Goal: Task Accomplishment & Management: Manage account settings

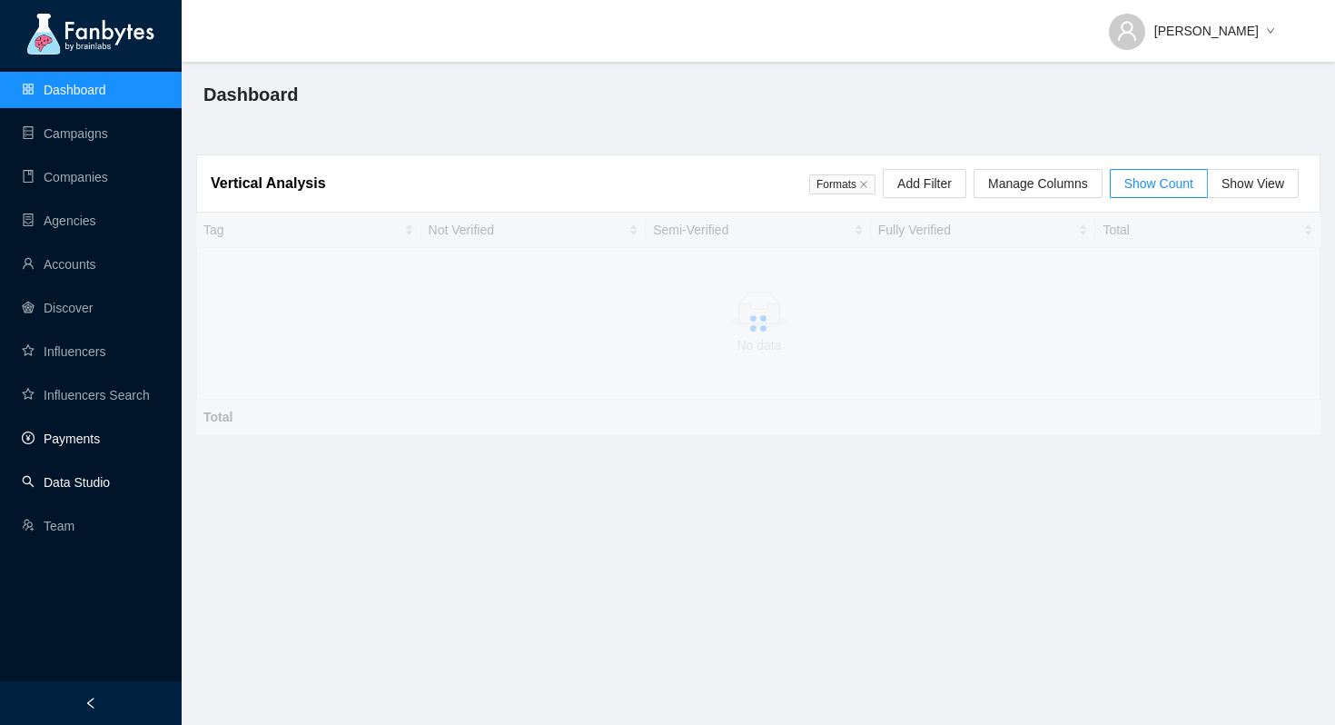
click at [53, 436] on link "Payments" at bounding box center [61, 438] width 78 height 15
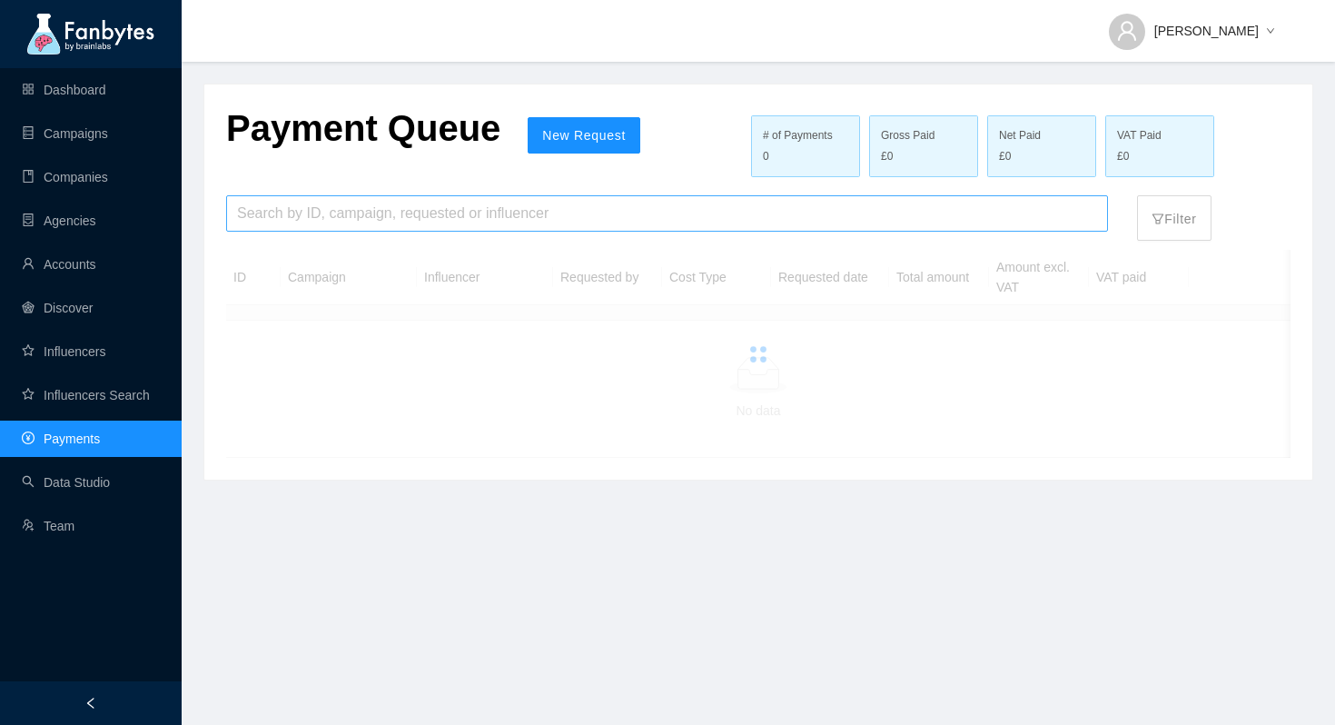
click at [342, 211] on input "search" at bounding box center [667, 213] width 860 height 35
type input "*"
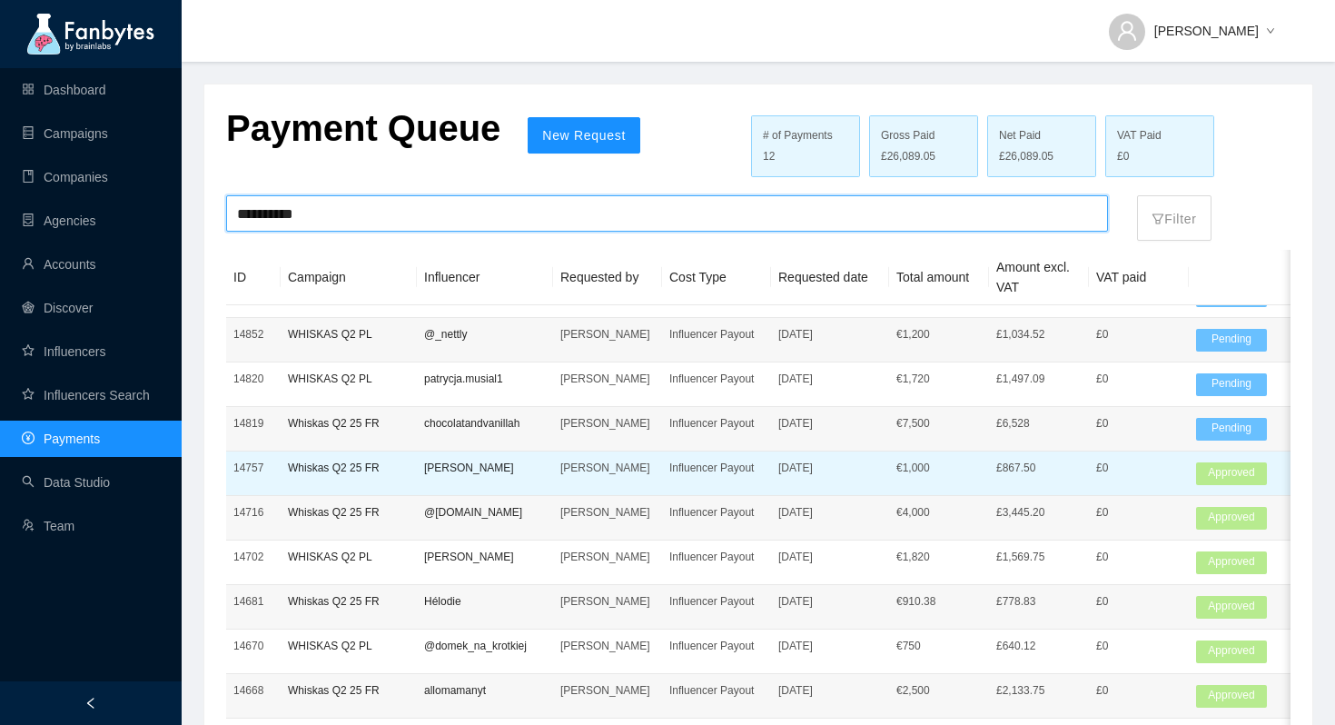
scroll to position [61, 0]
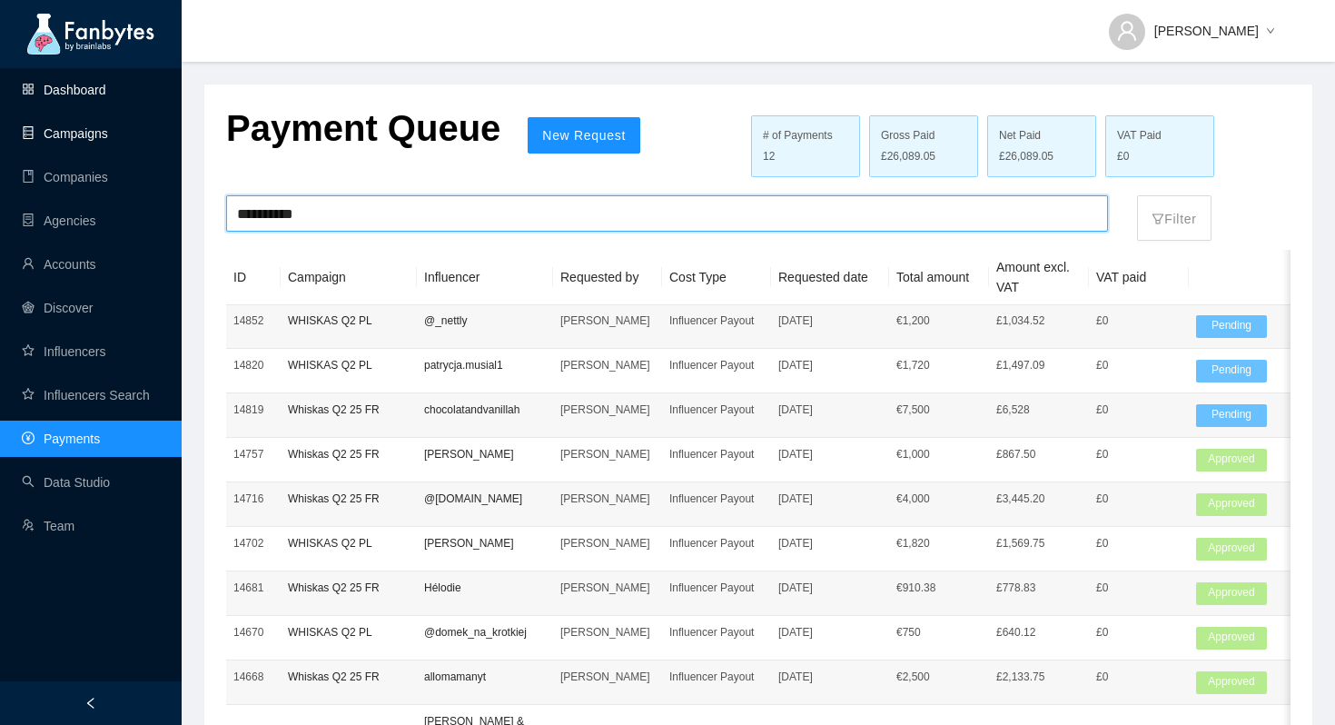
type input "**********"
click at [81, 129] on link "Campaigns" at bounding box center [65, 133] width 86 height 15
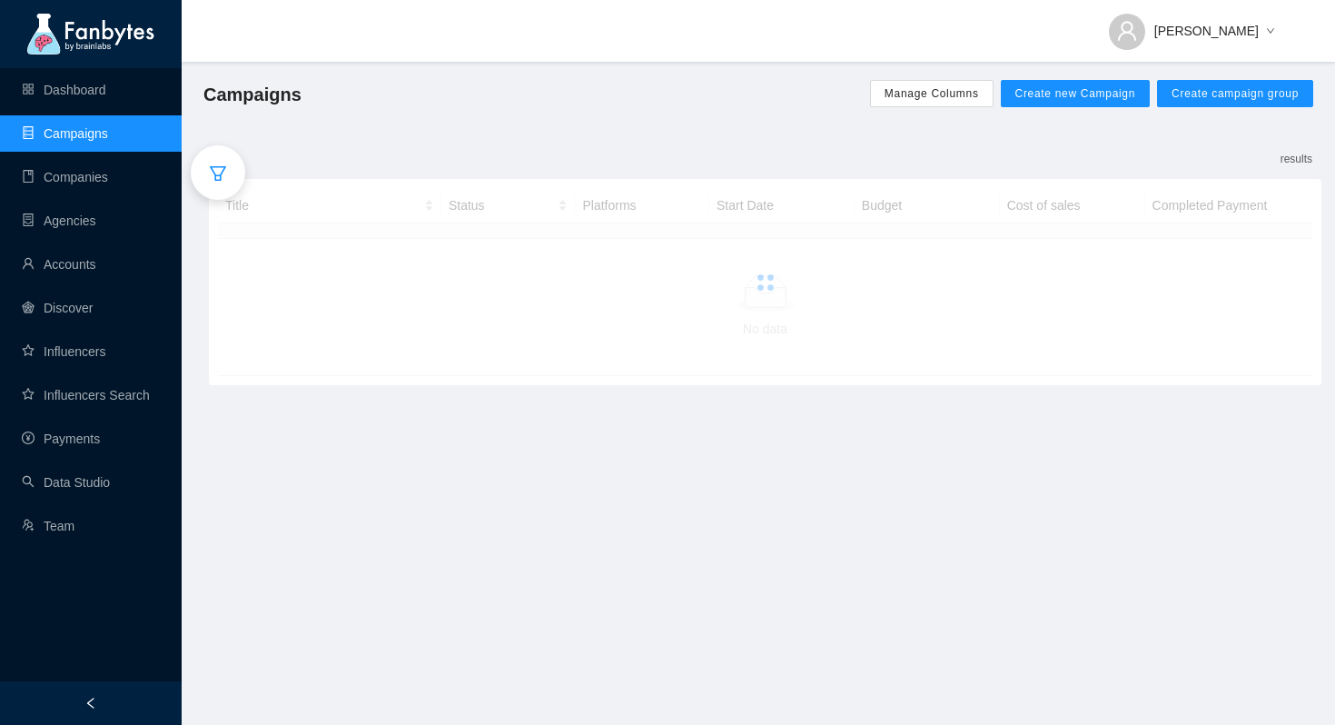
click at [204, 182] on div at bounding box center [218, 172] width 54 height 54
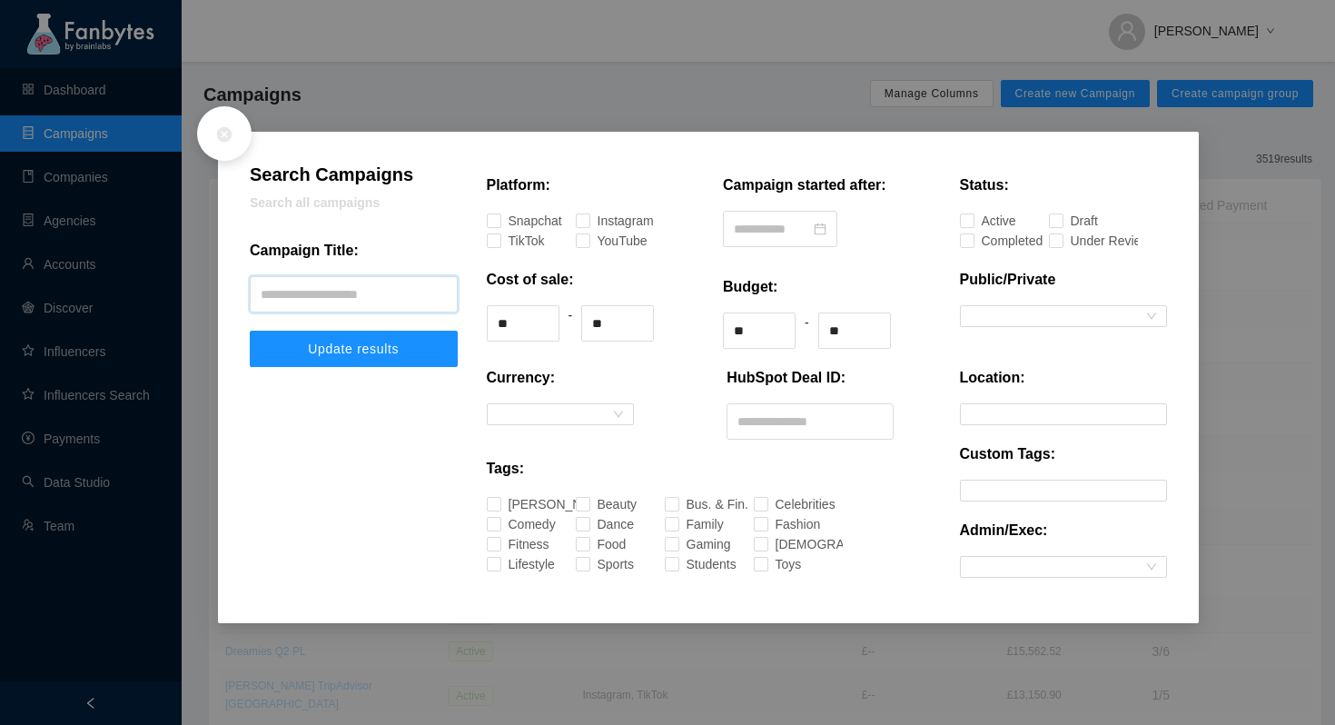
click at [351, 304] on input "text" at bounding box center [354, 294] width 208 height 36
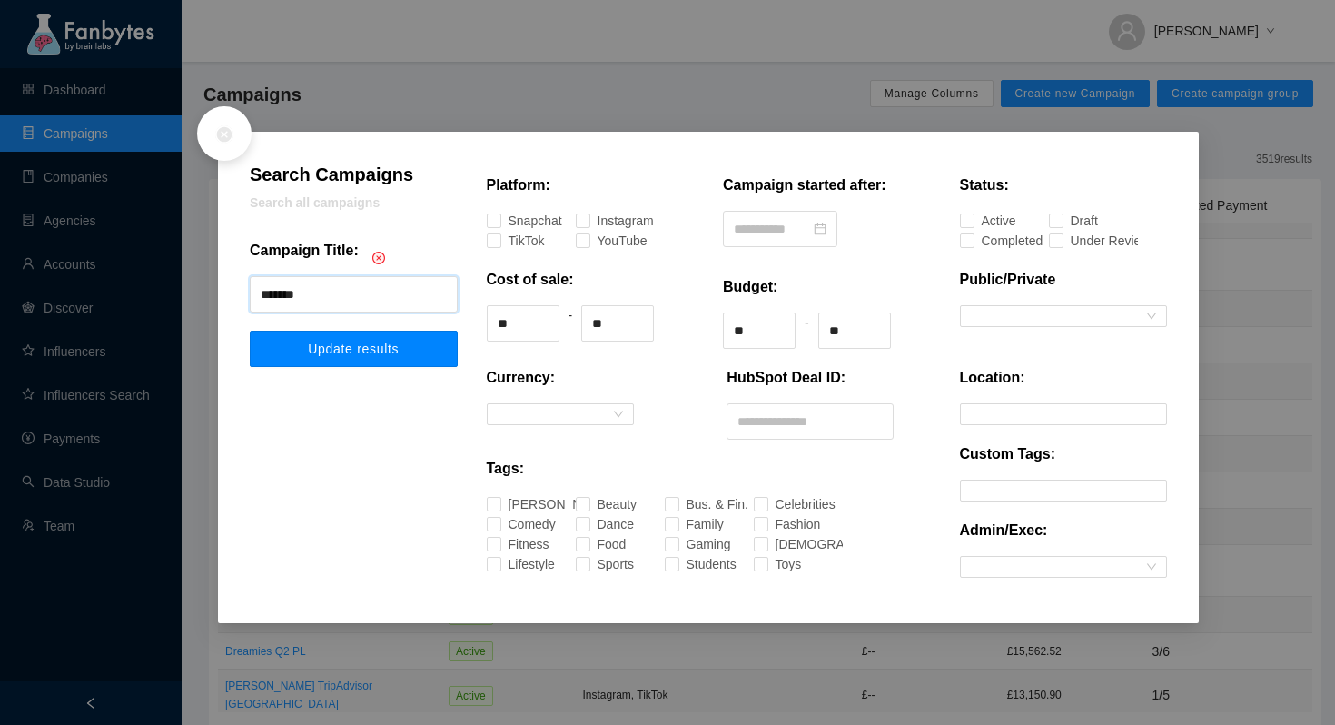
type input "*******"
click at [374, 337] on button "Update results" at bounding box center [354, 349] width 208 height 36
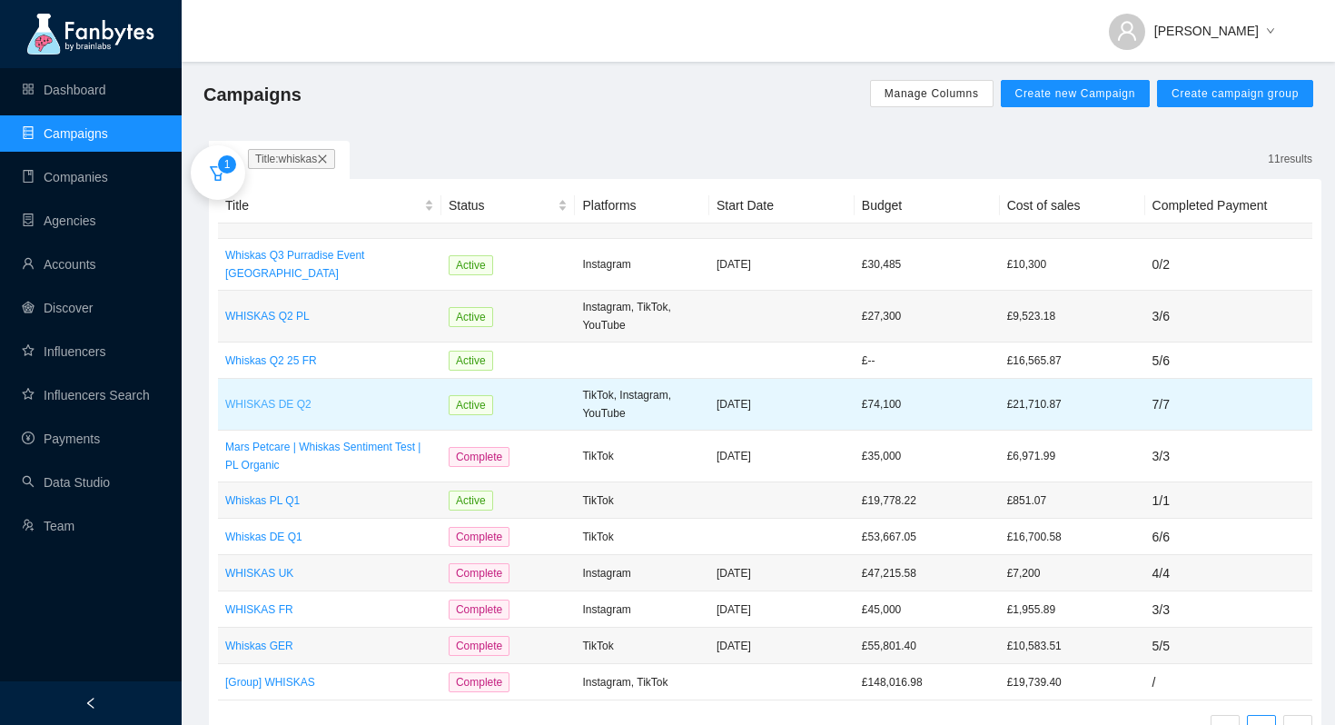
click at [367, 395] on p "WHISKAS DE Q2" at bounding box center [329, 404] width 209 height 18
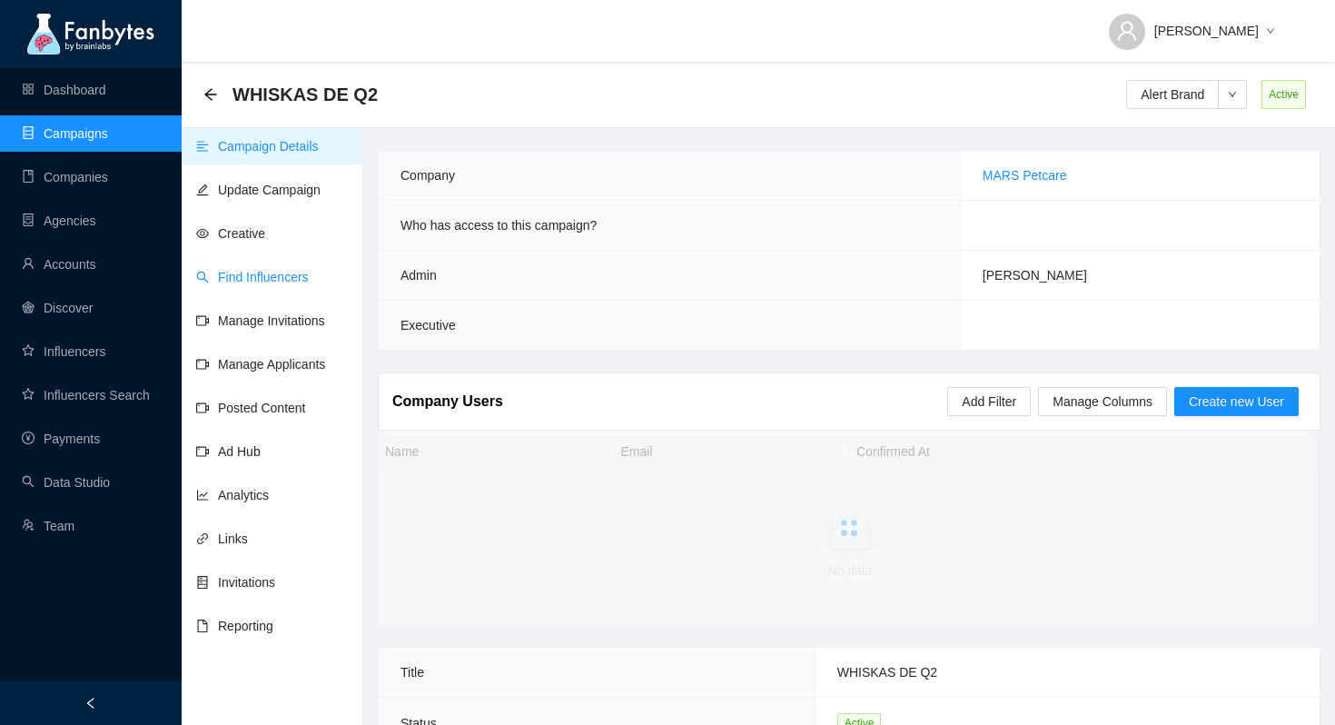
click at [268, 270] on link "Find Influencers" at bounding box center [252, 277] width 113 height 15
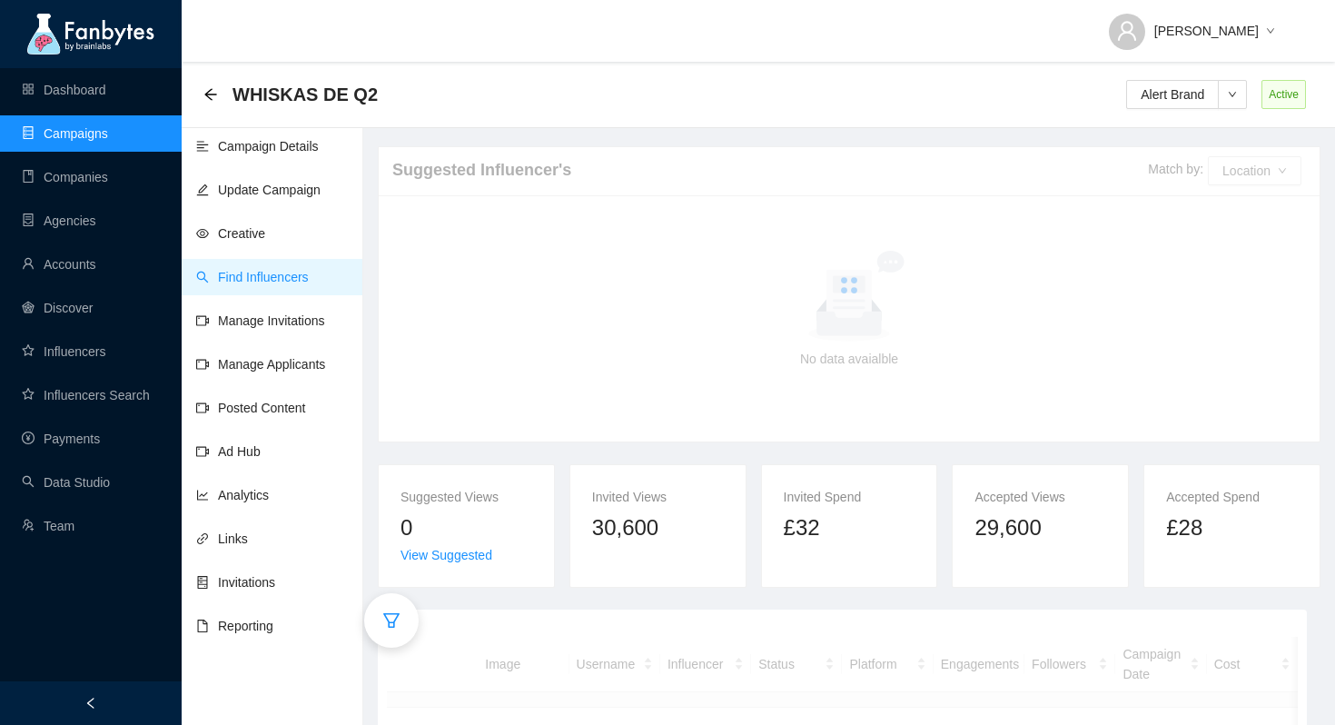
scroll to position [128, 0]
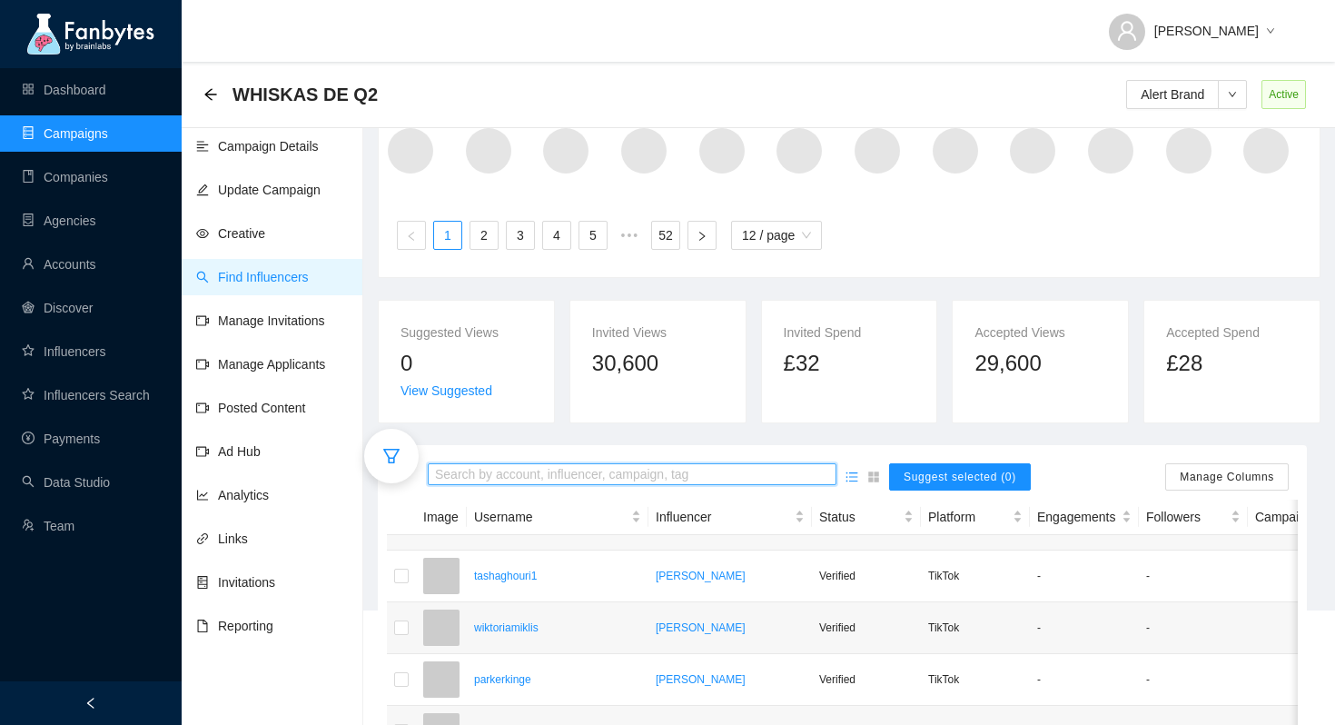
click at [453, 465] on input "search" at bounding box center [632, 475] width 394 height 20
type input "*******"
click at [493, 538] on mark "darditv" at bounding box center [472, 537] width 44 height 20
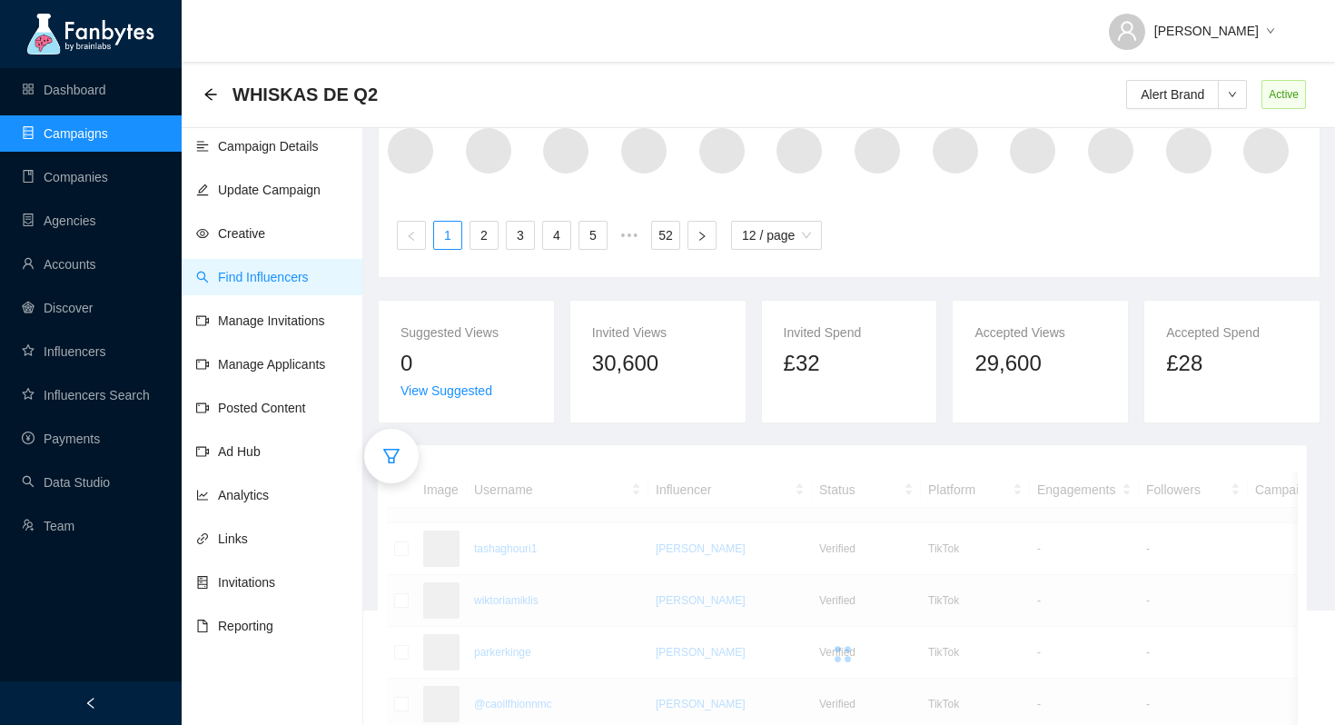
scroll to position [92, 0]
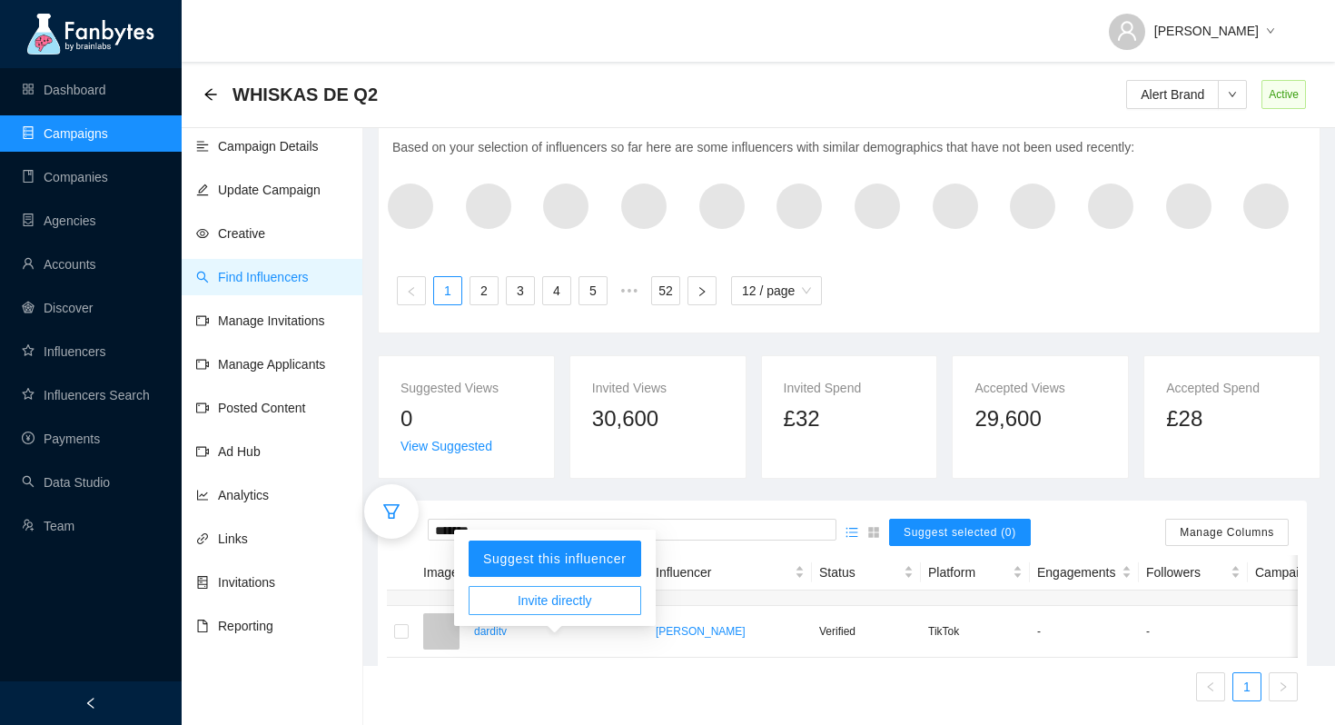
click at [534, 590] on span "Invite directly" at bounding box center [555, 600] width 74 height 20
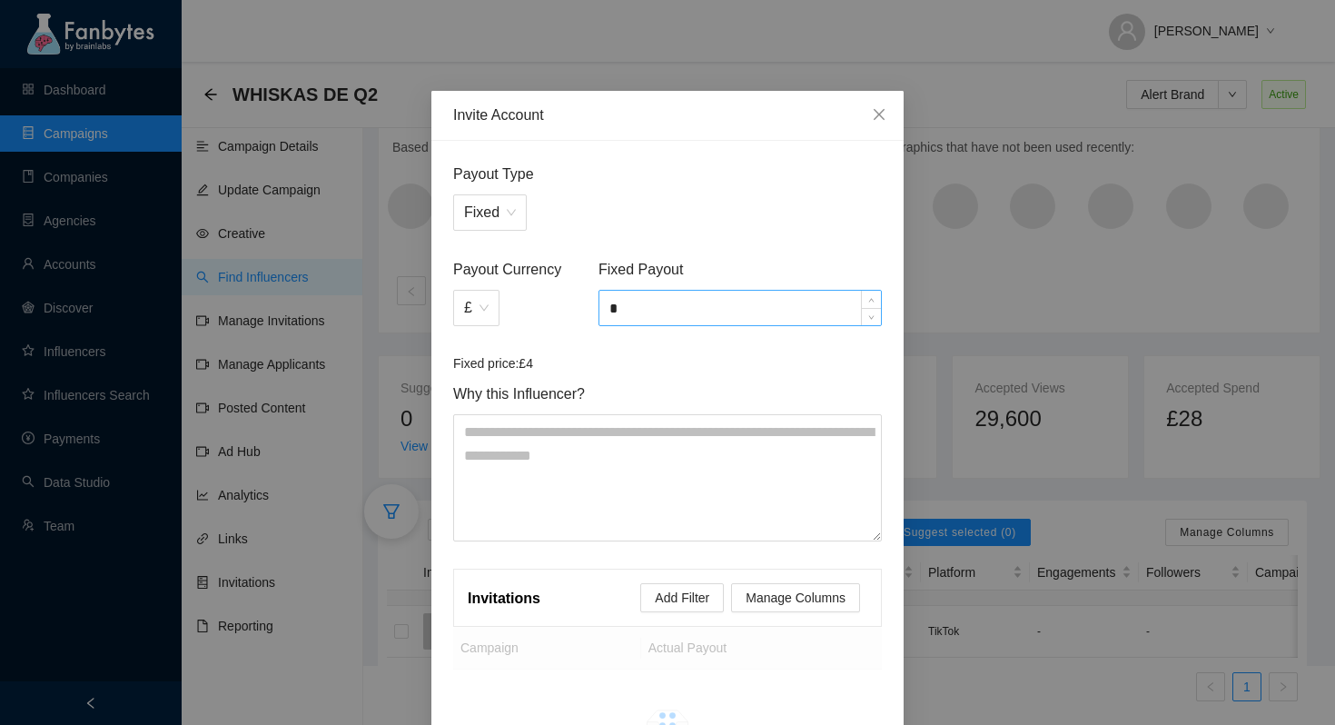
click at [686, 316] on input "*" at bounding box center [740, 308] width 282 height 35
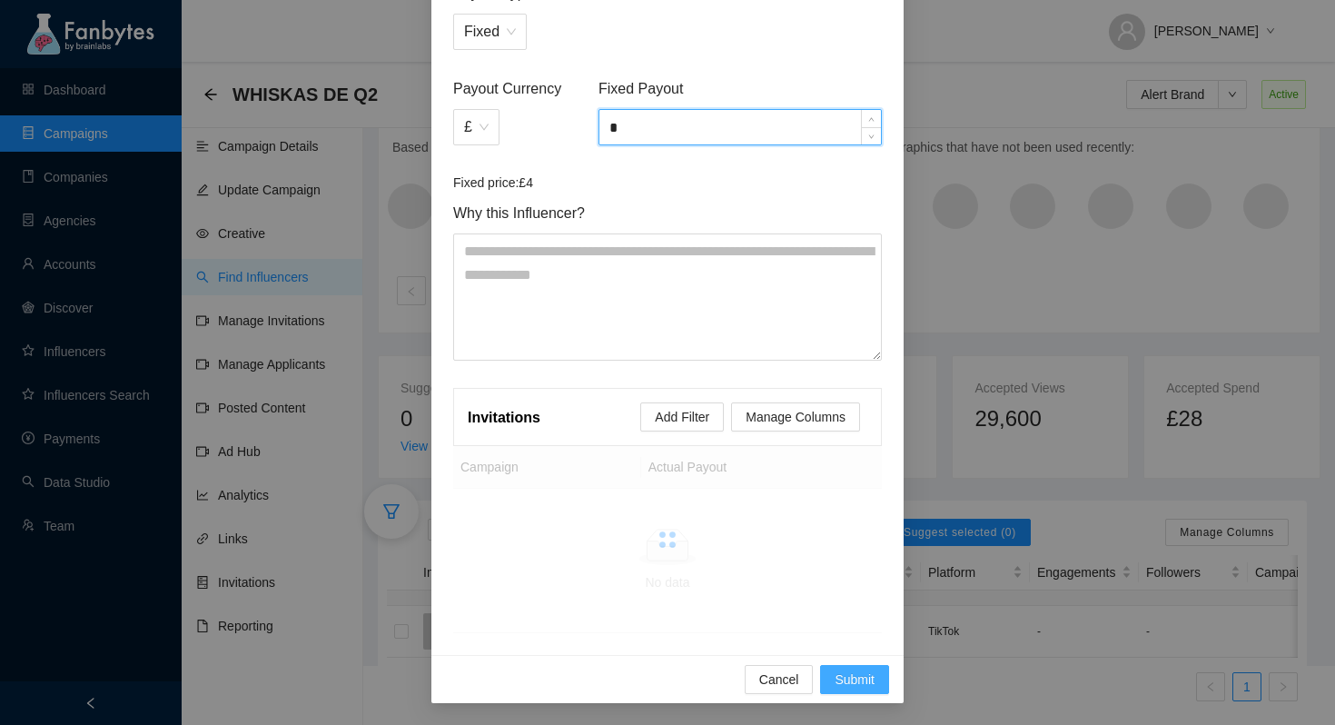
type input "*"
click at [870, 686] on span "Submit" at bounding box center [855, 679] width 40 height 20
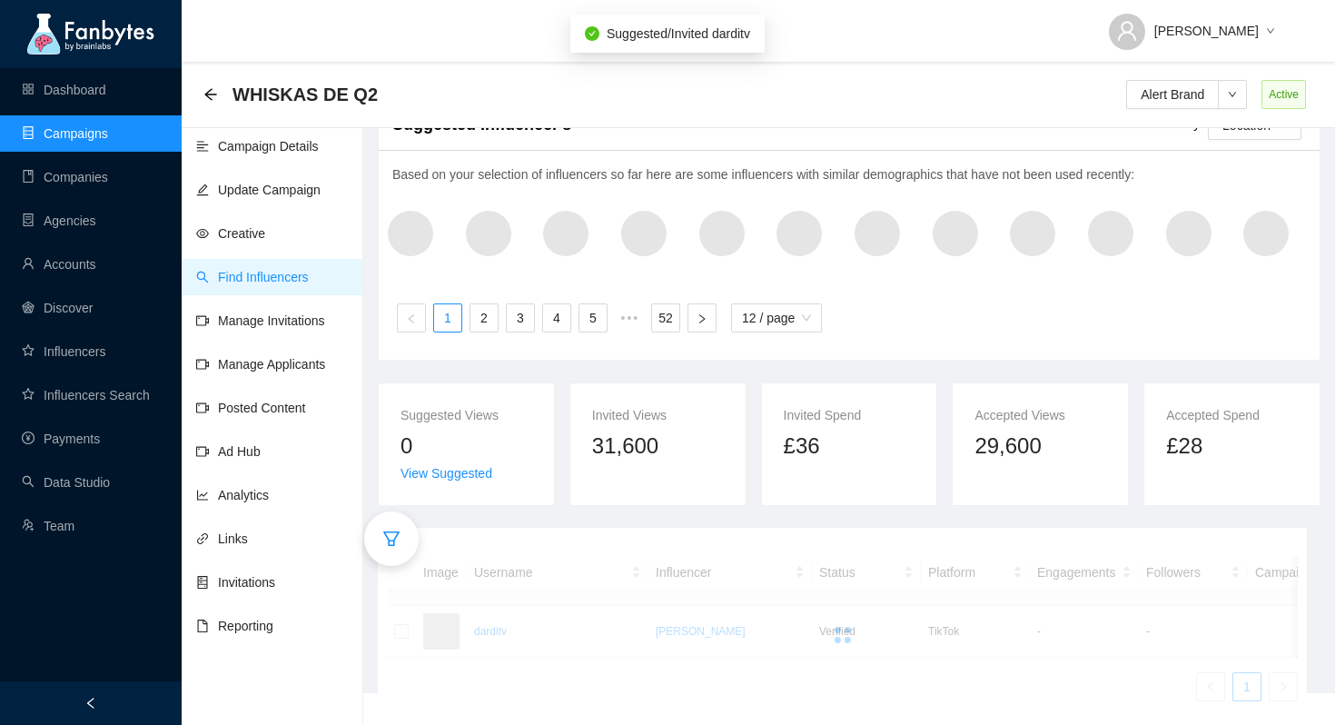
scroll to position [92, 0]
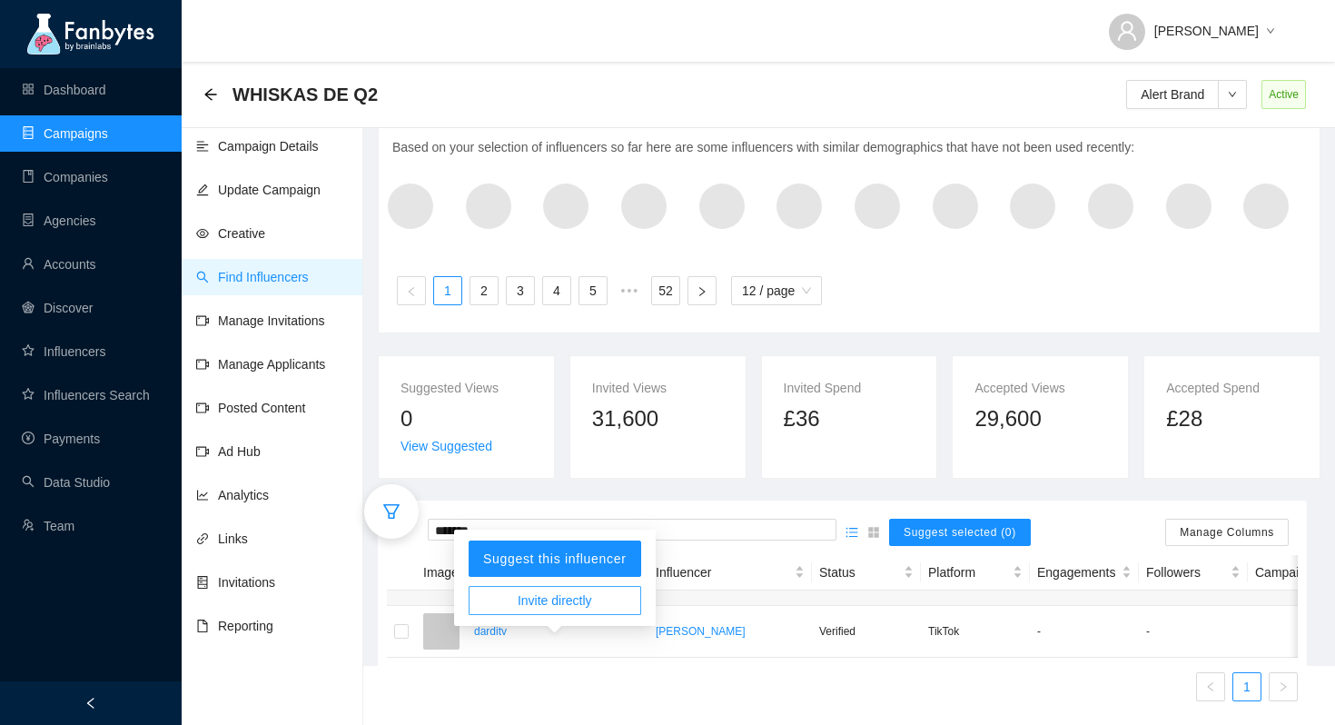
click at [540, 590] on span "Invite directly" at bounding box center [555, 600] width 74 height 20
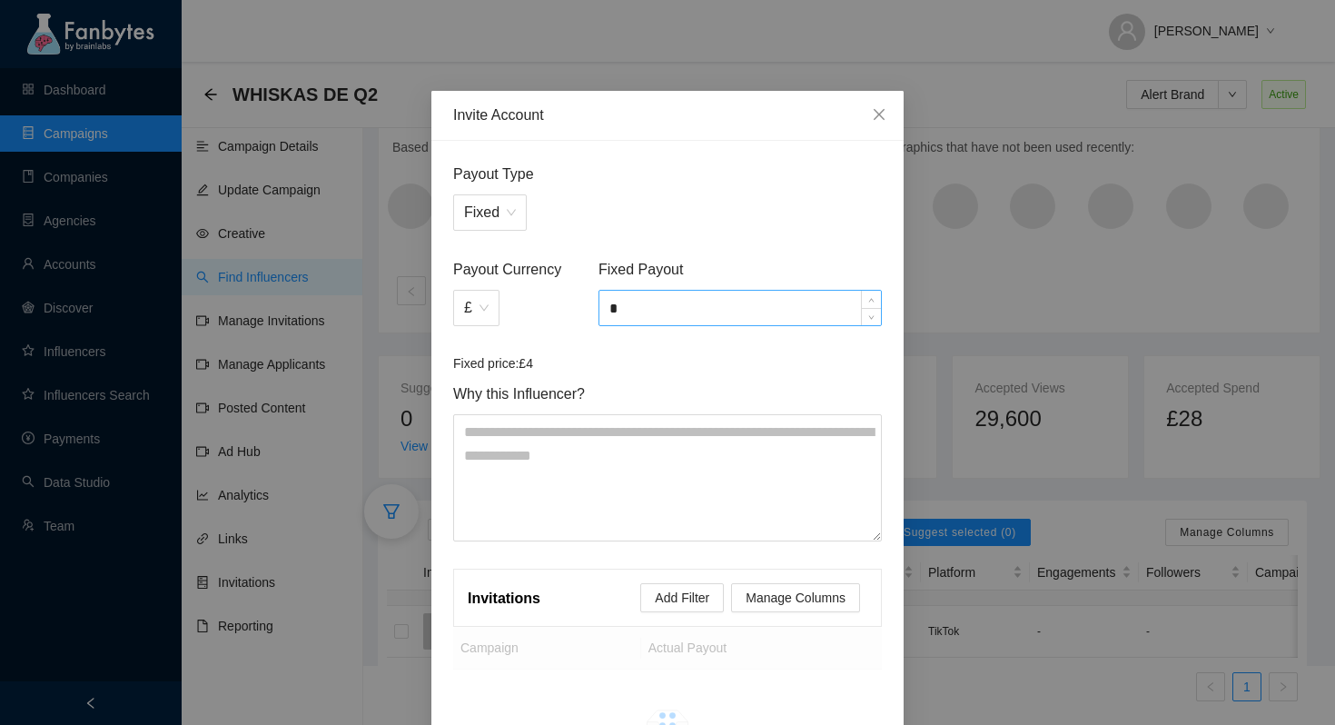
click at [656, 317] on input "*" at bounding box center [740, 308] width 282 height 35
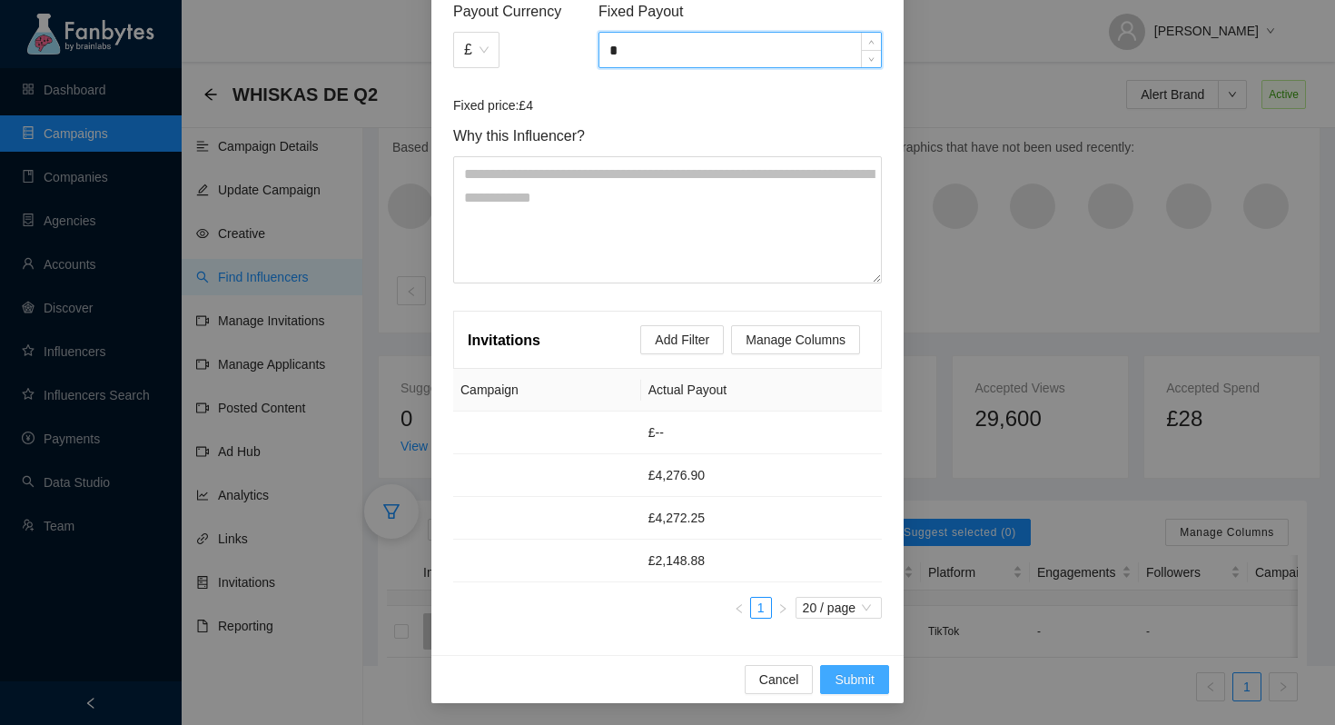
type input "*"
click at [840, 677] on span "Submit" at bounding box center [855, 679] width 40 height 20
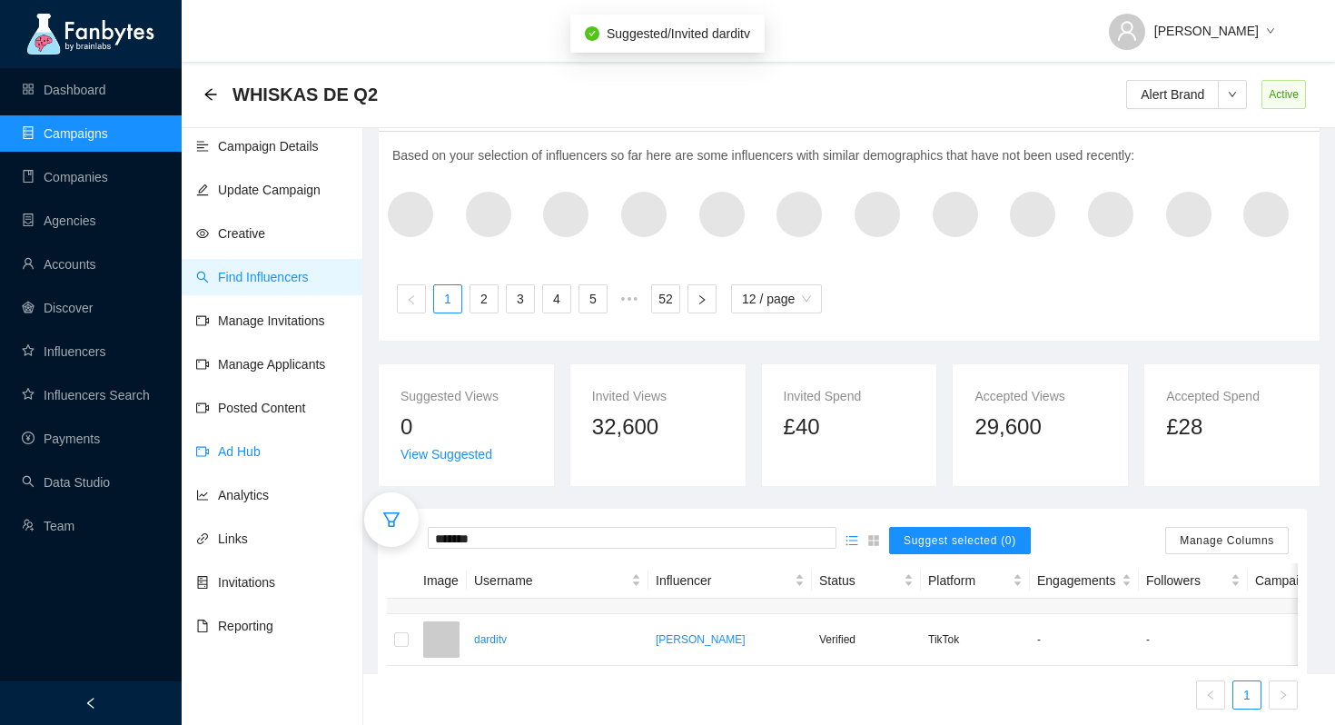
scroll to position [92, 0]
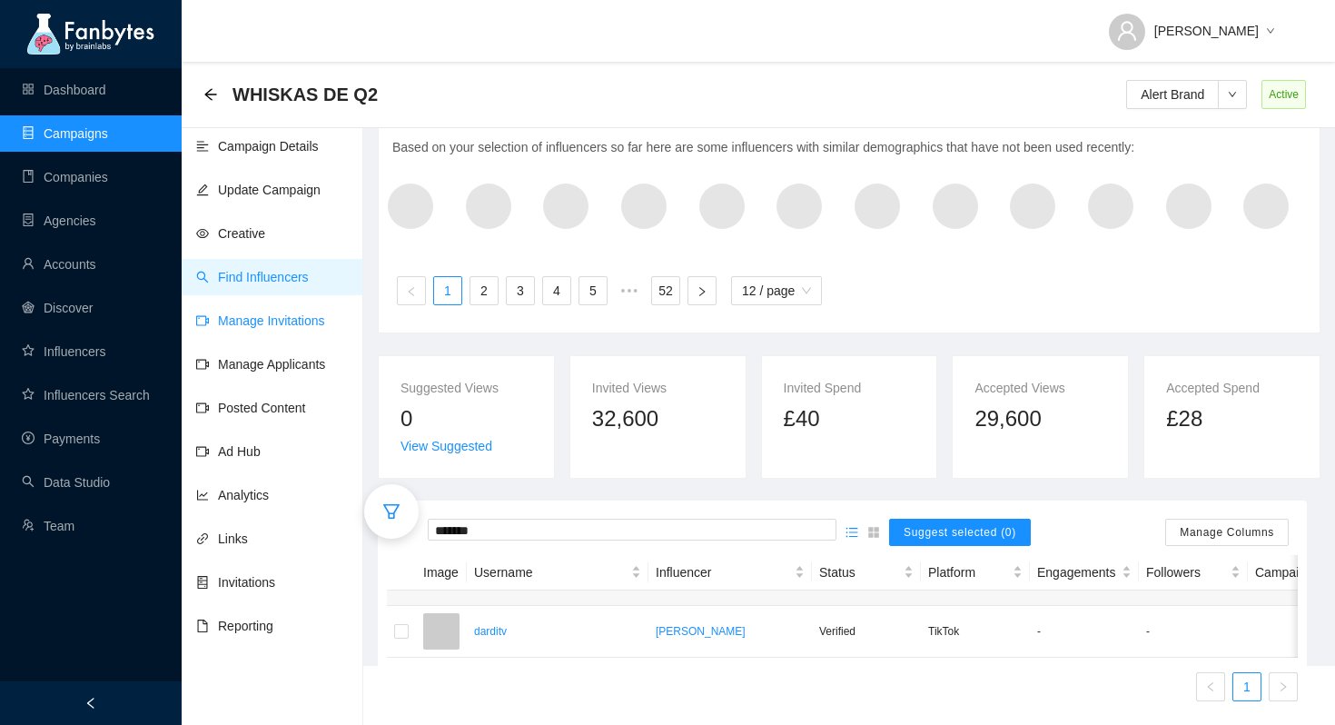
click at [235, 322] on link "Manage Invitations" at bounding box center [260, 320] width 129 height 15
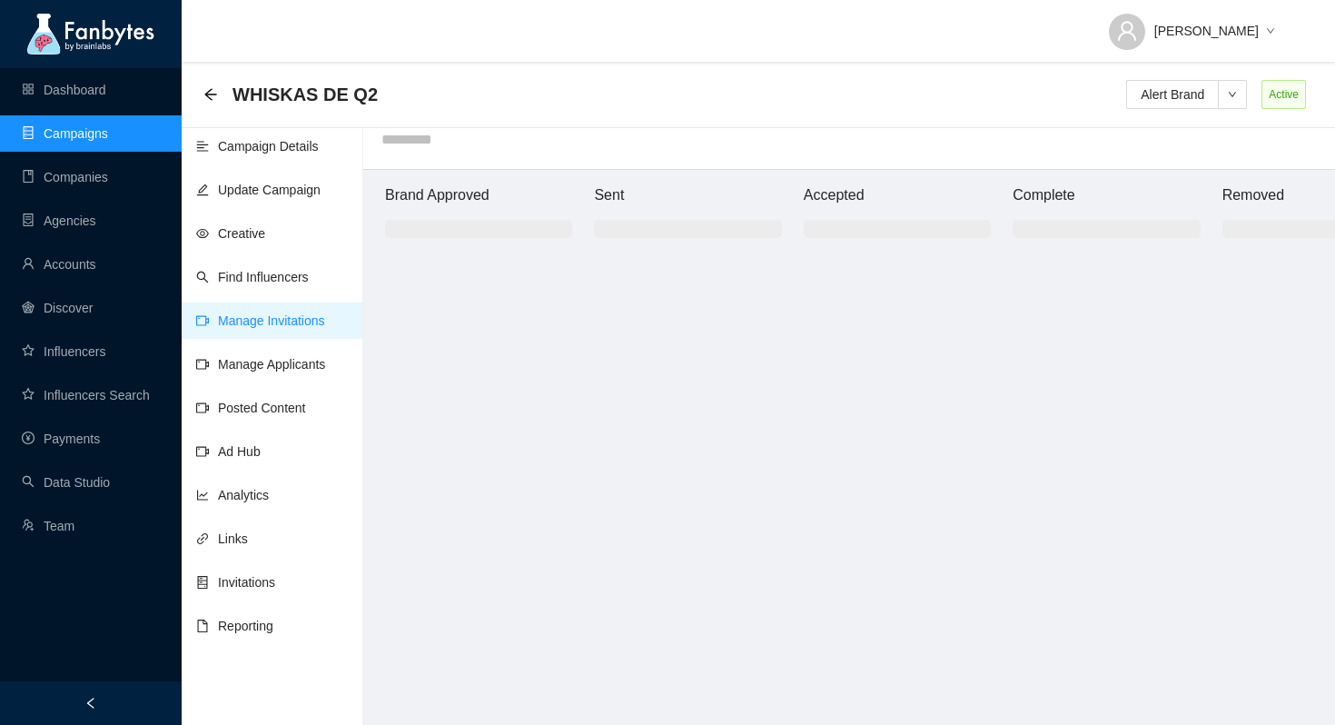
scroll to position [18, 0]
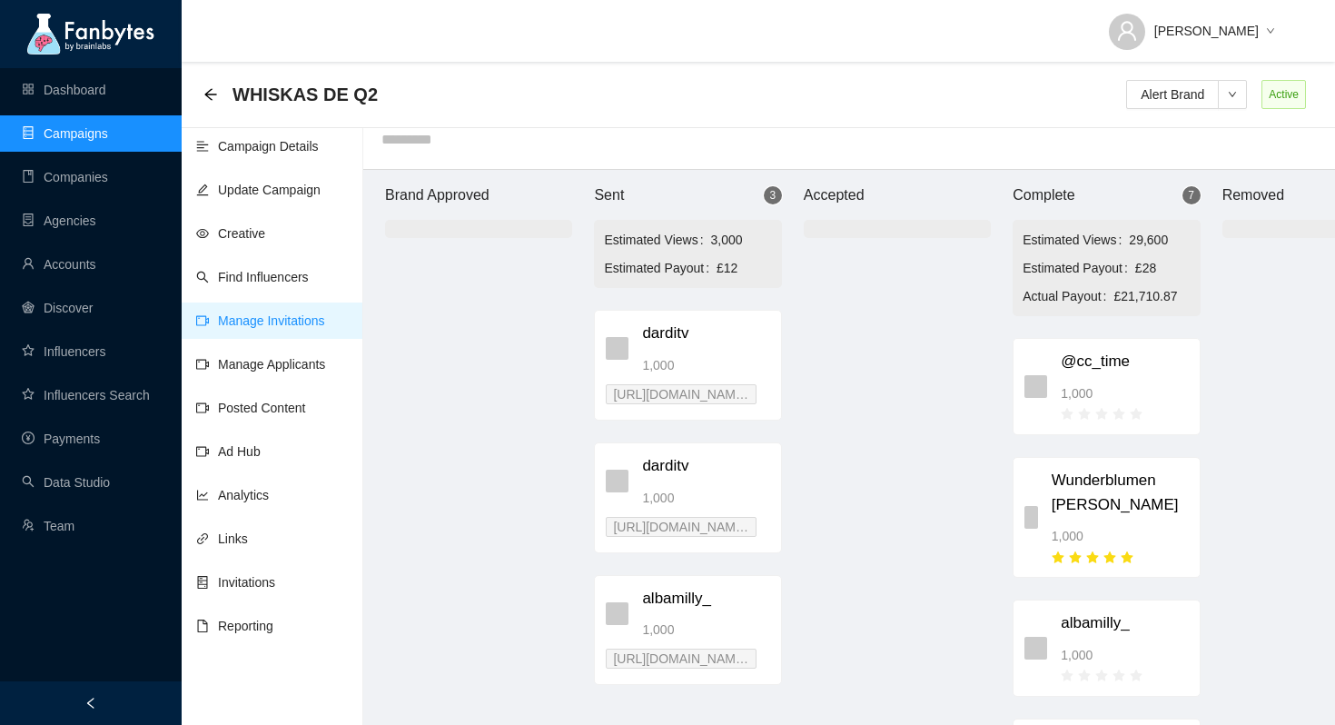
drag, startPoint x: 681, startPoint y: 349, endPoint x: 947, endPoint y: 383, distance: 268.4
click at [949, 384] on body "Dashboard Campaigns Companies Agencies Accounts Discover Influencers Influencer…" at bounding box center [667, 344] width 1335 height 725
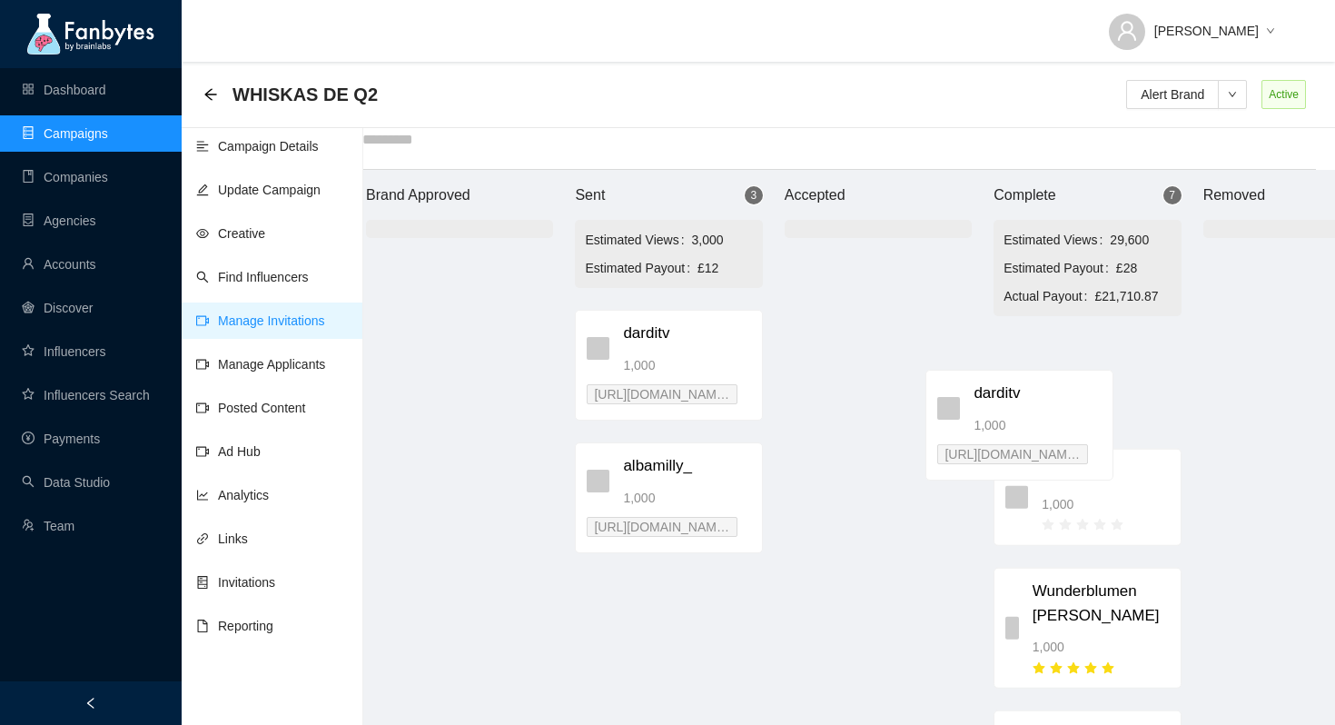
drag, startPoint x: 707, startPoint y: 452, endPoint x: 1066, endPoint y: 394, distance: 364.3
click at [1066, 394] on div "Brand Approved Sent 3 Estimated Views 3,000 Estimated Payout £12 darditv 1,000 …" at bounding box center [878, 447] width 1090 height 555
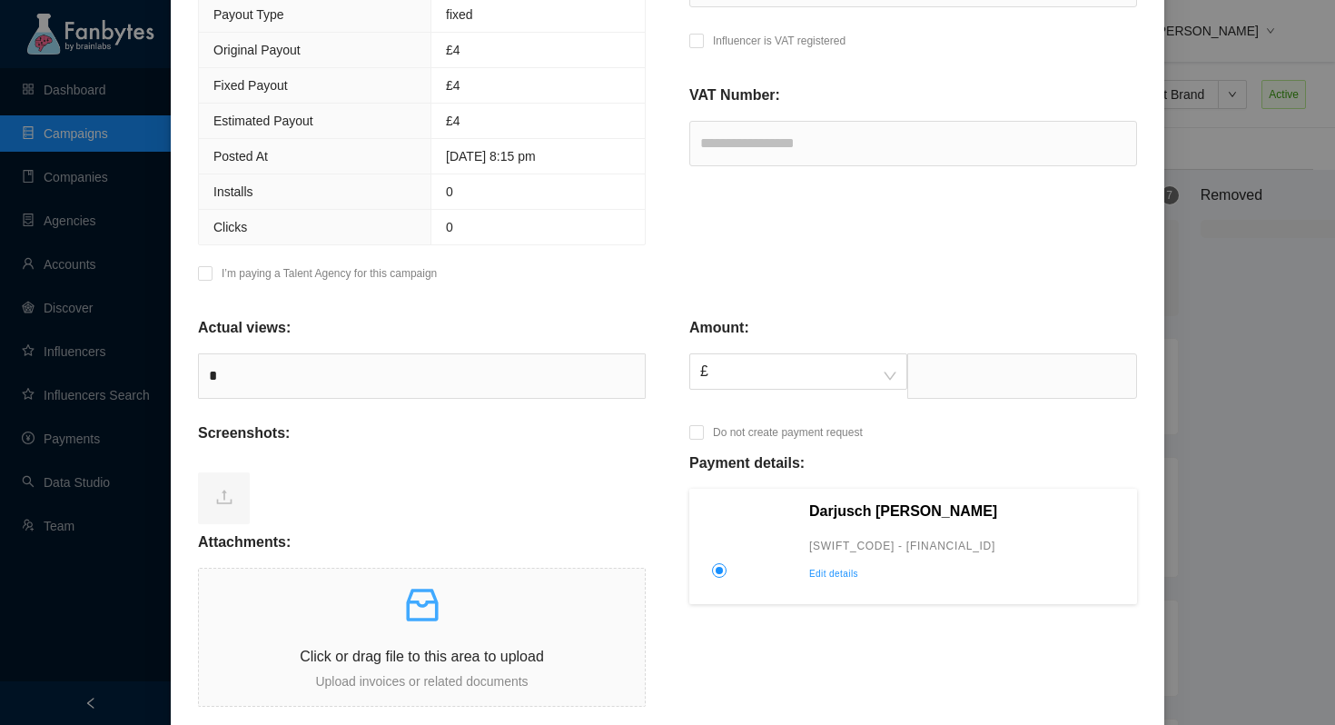
scroll to position [446, 0]
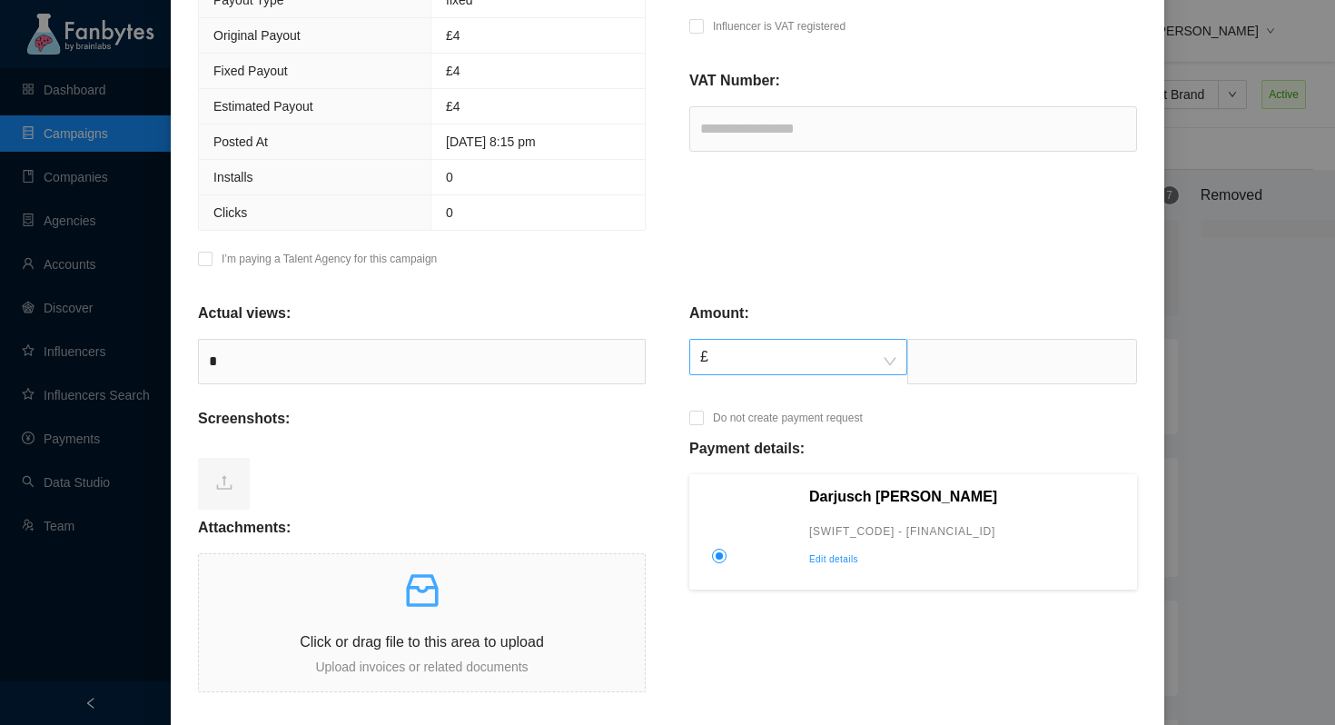
click at [868, 347] on span "£" at bounding box center [798, 357] width 196 height 35
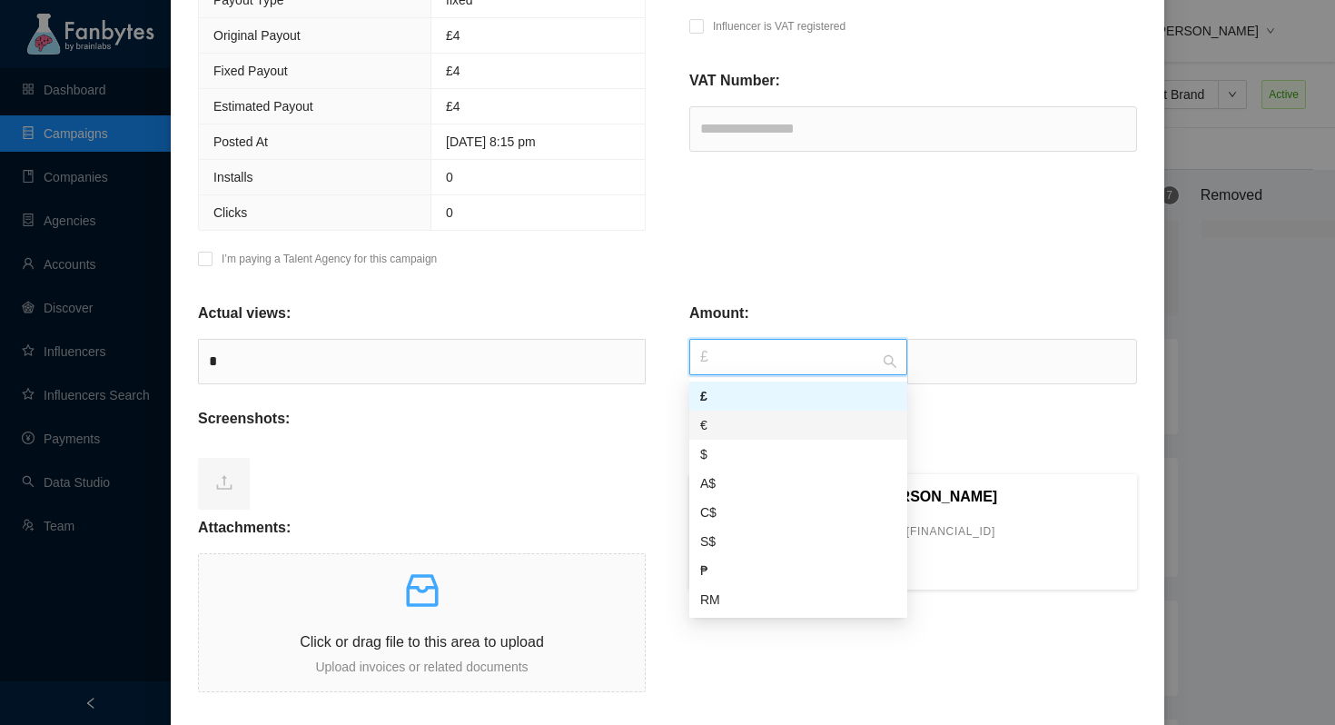
click at [740, 427] on div "€" at bounding box center [798, 425] width 196 height 20
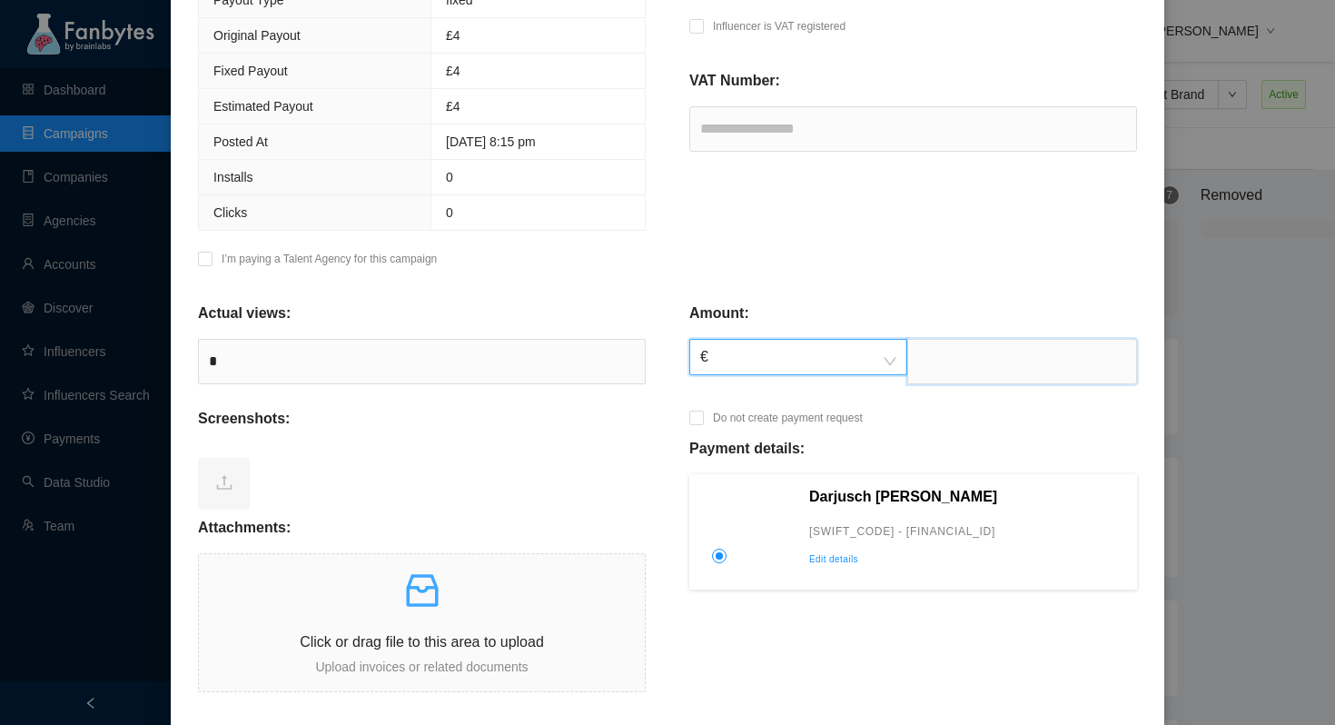
click at [938, 368] on input "text" at bounding box center [1022, 361] width 230 height 45
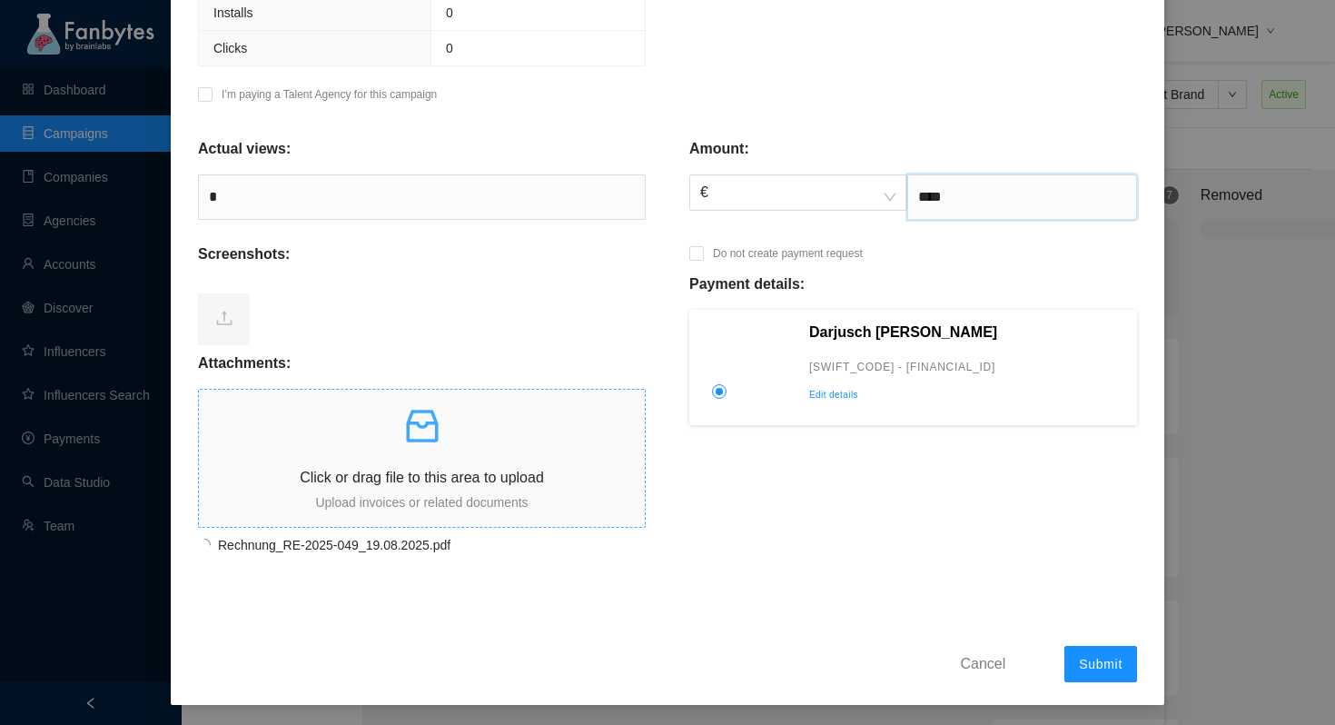
scroll to position [612, 0]
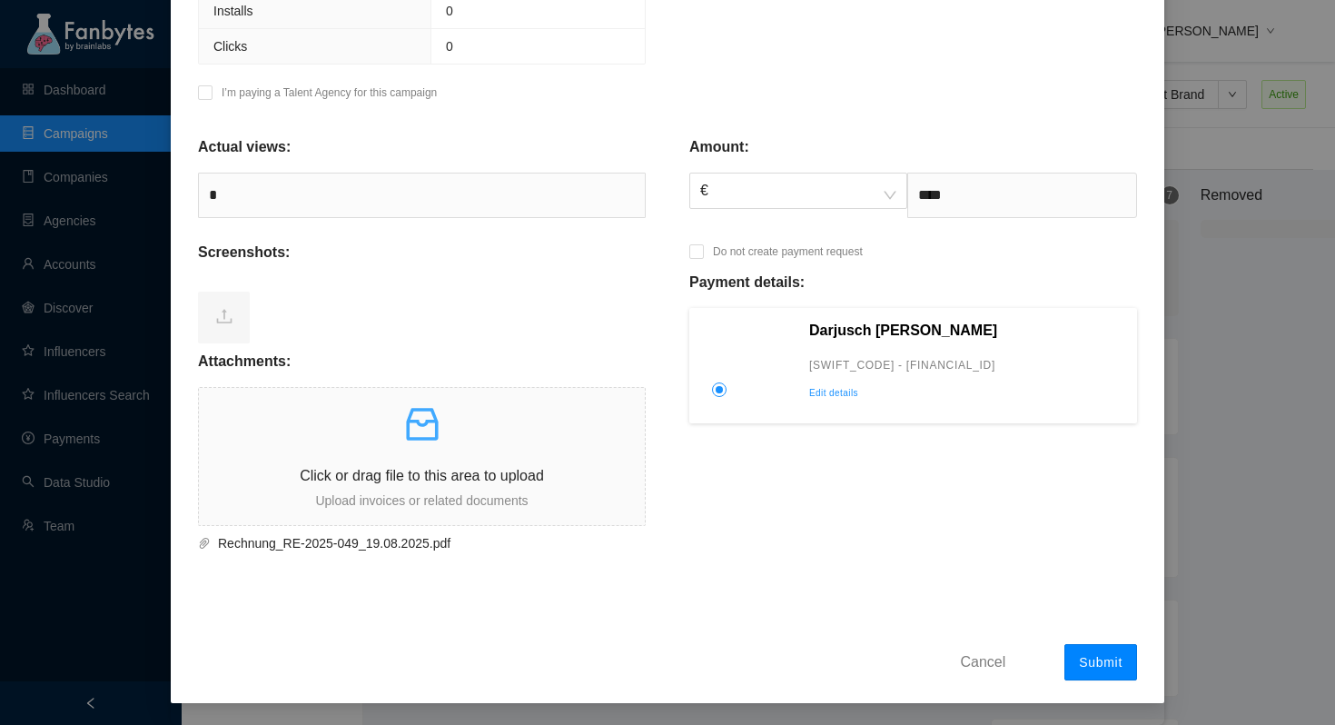
click at [1086, 657] on span "Submit" at bounding box center [1101, 662] width 44 height 15
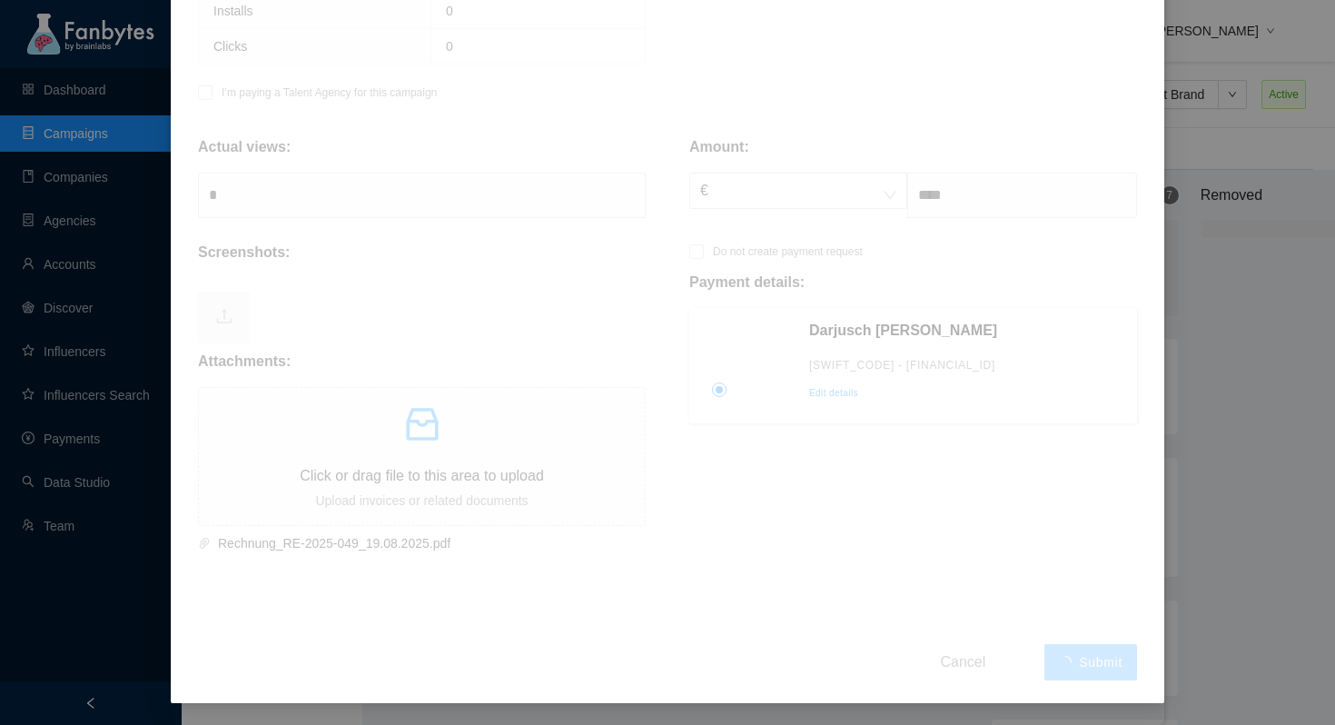
type input "****"
